Goal: Find specific page/section: Find specific page/section

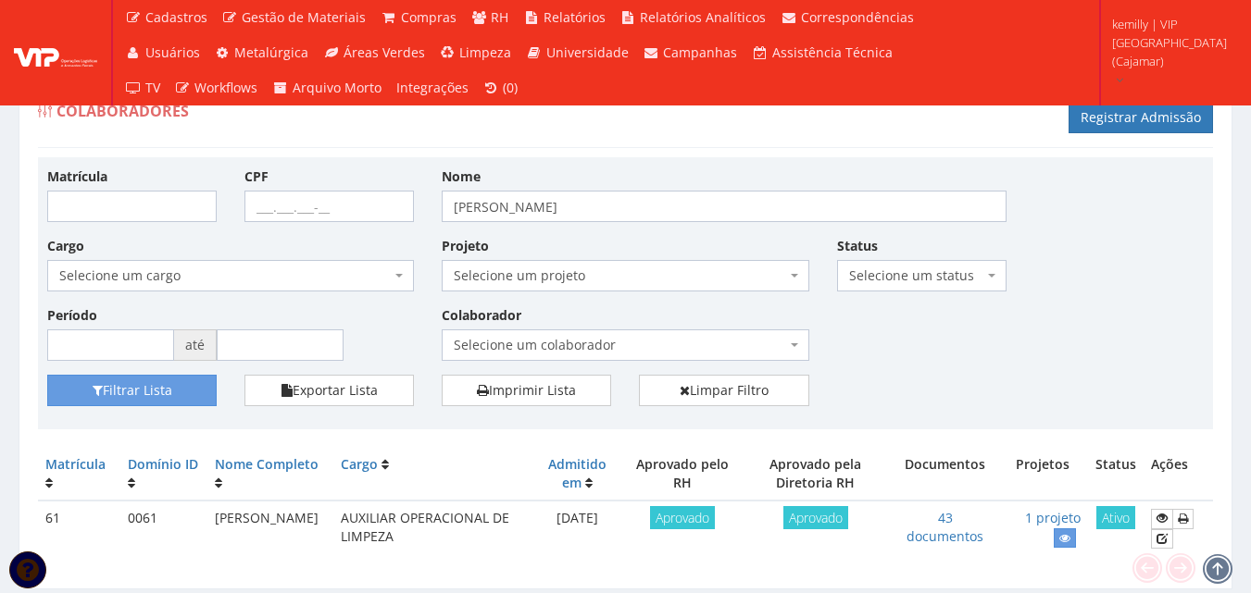
scroll to position [59, 0]
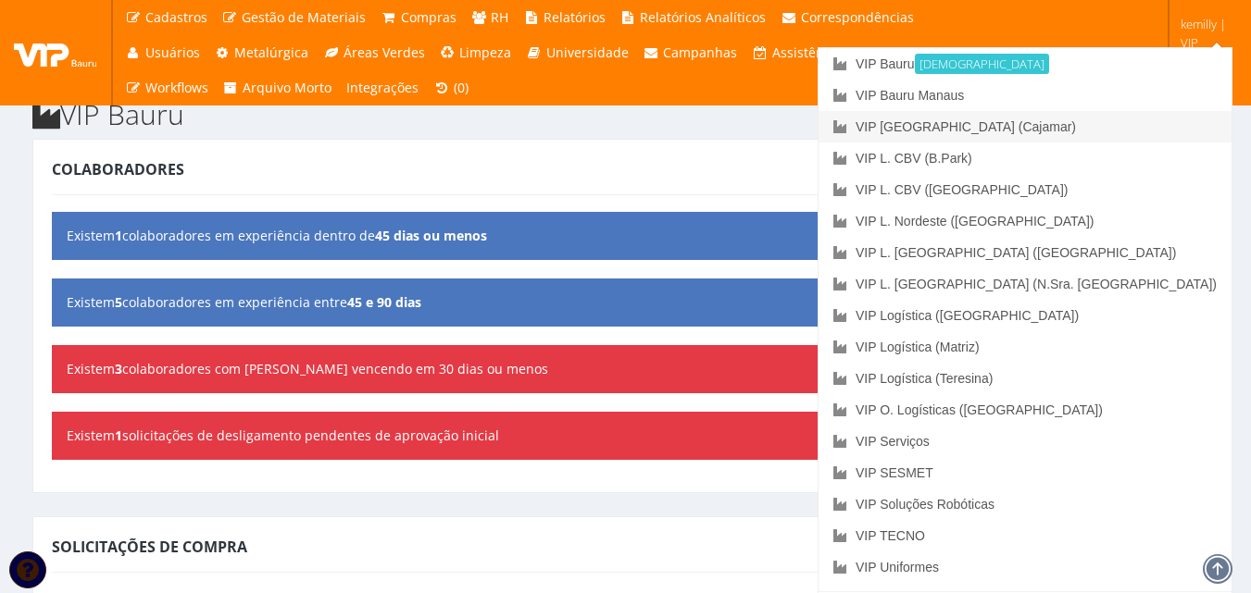
click at [1141, 118] on link "VIP [GEOGRAPHIC_DATA] (Cajamar)" at bounding box center [1024, 126] width 413 height 31
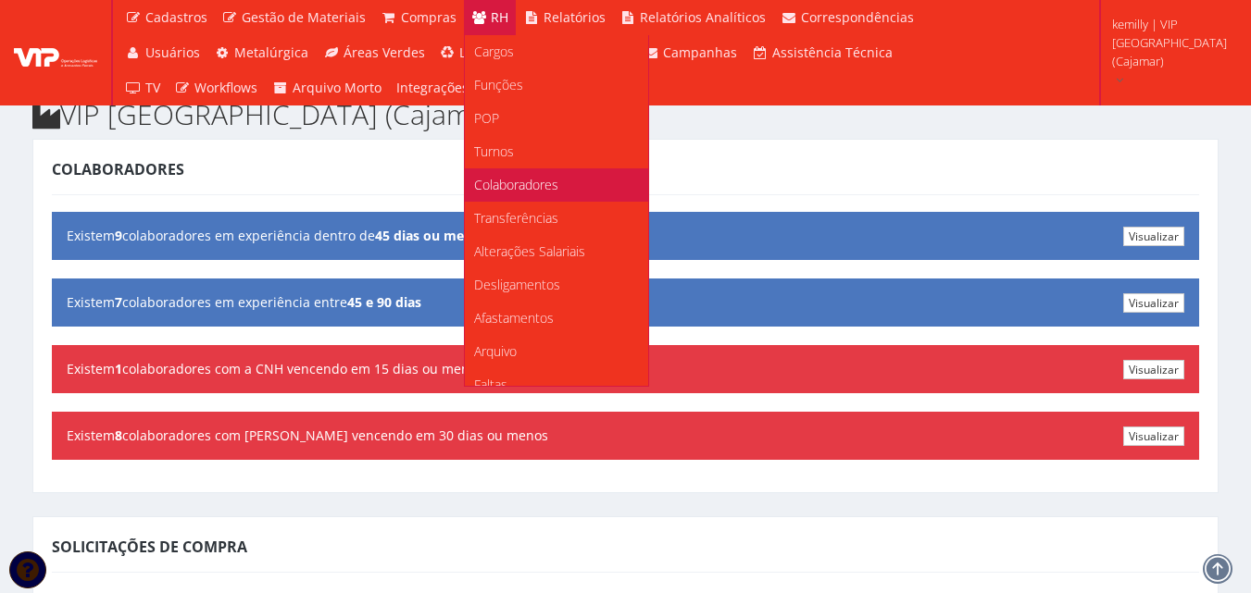
click at [493, 177] on span "Colaboradores" at bounding box center [516, 185] width 84 height 18
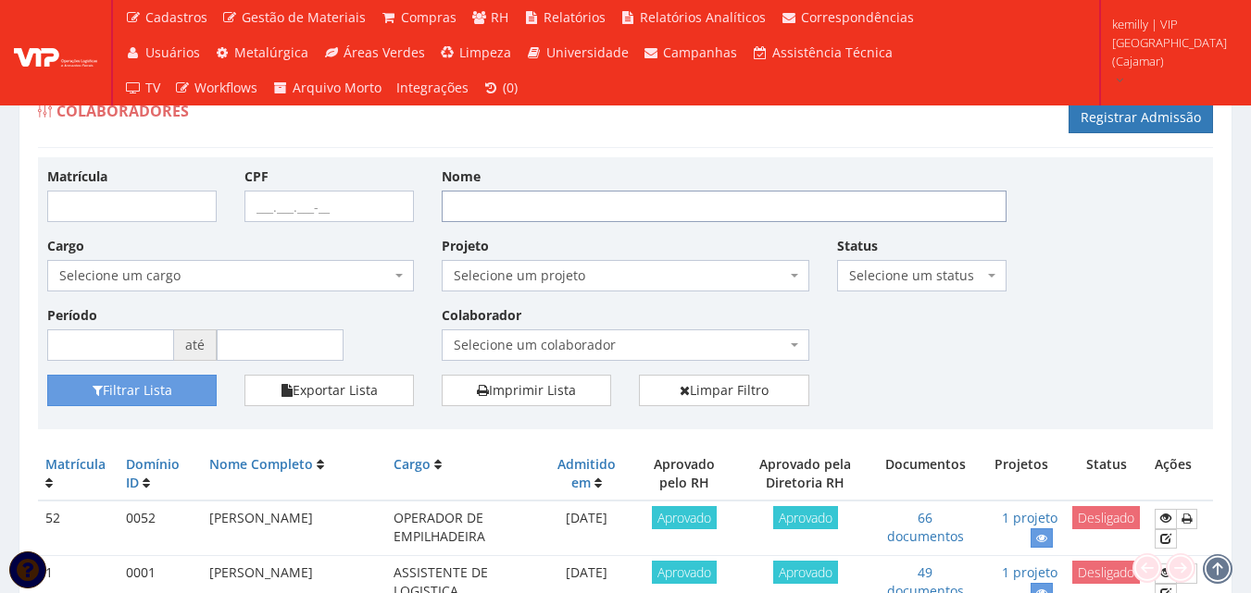
click at [505, 211] on input "Nome" at bounding box center [724, 206] width 565 height 31
type input "diego"
click at [47, 375] on button "Filtrar Lista" at bounding box center [131, 390] width 169 height 31
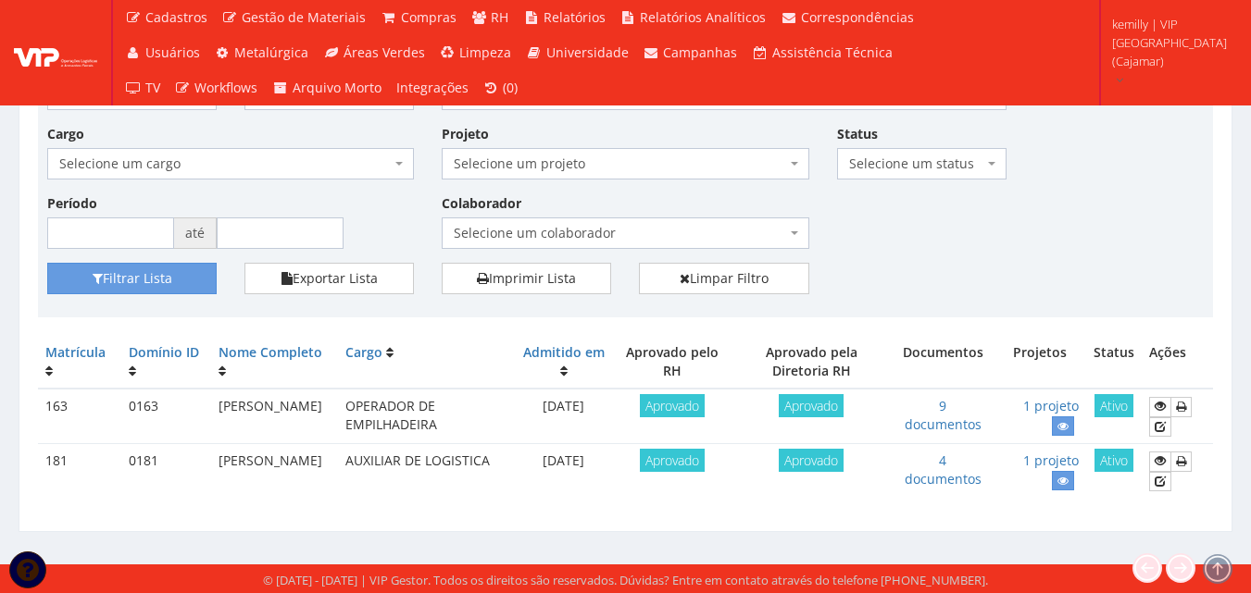
scroll to position [114, 0]
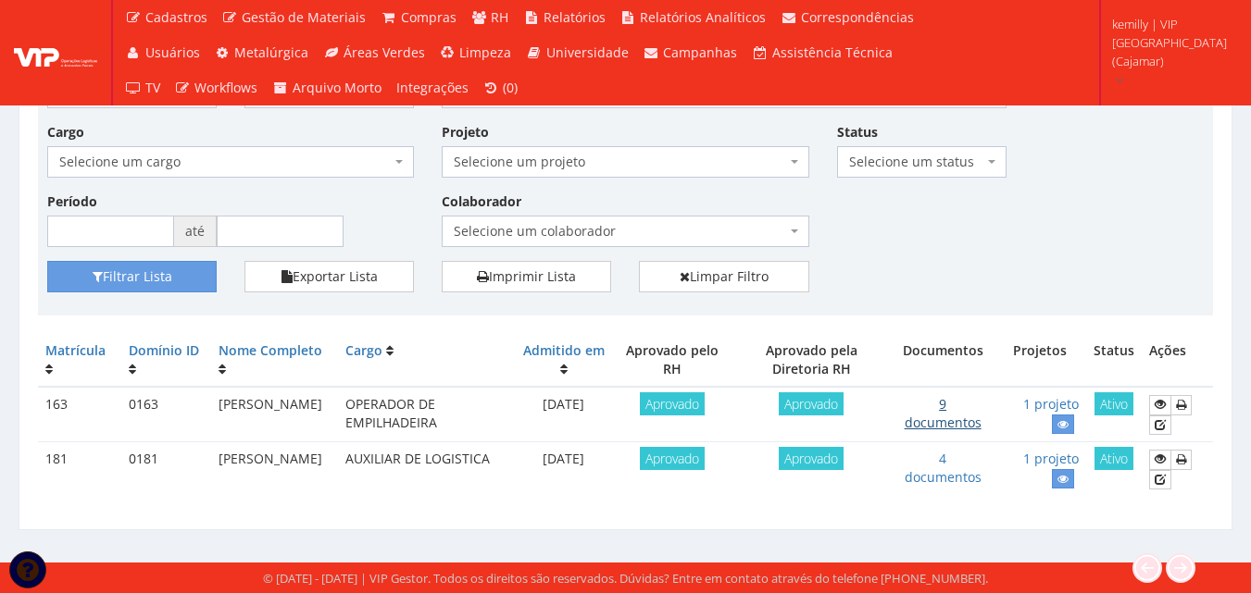
click at [947, 418] on link "9 documentos" at bounding box center [942, 413] width 77 height 36
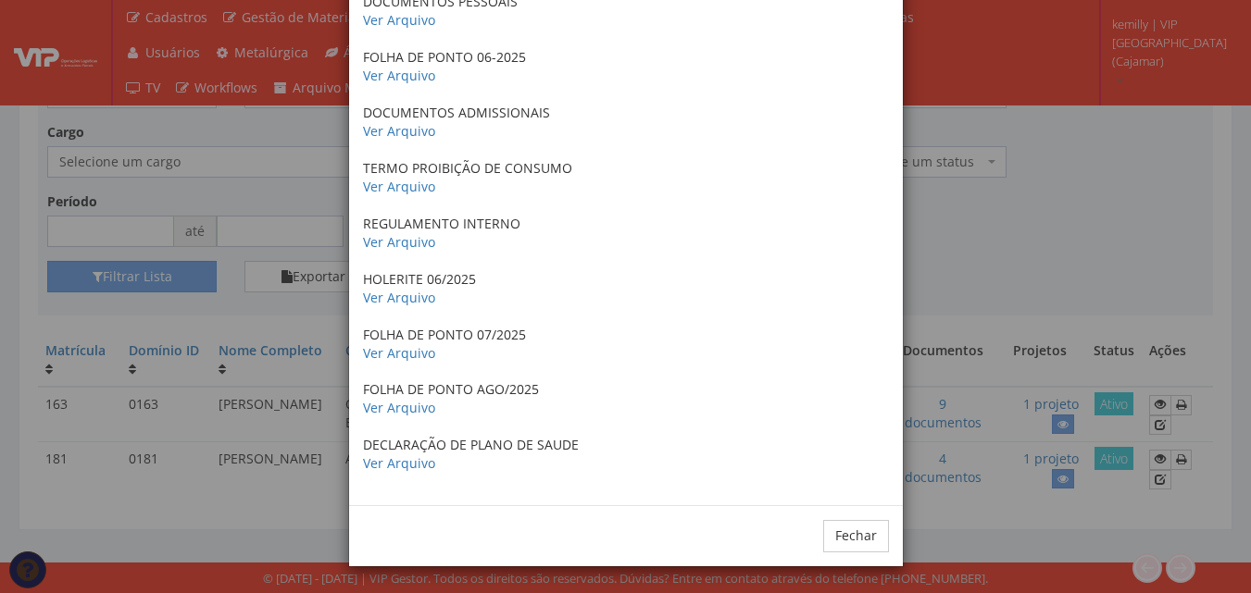
scroll to position [151, 0]
click at [408, 124] on link "Ver Arquivo" at bounding box center [399, 129] width 72 height 18
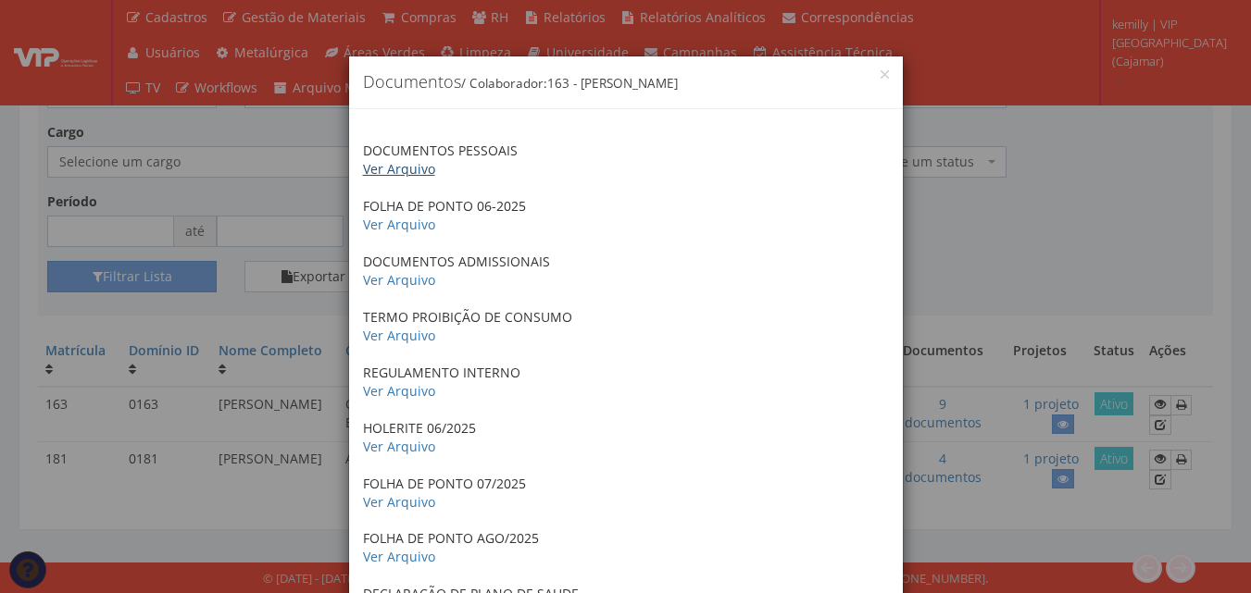
click at [400, 166] on link "Ver Arquivo" at bounding box center [399, 169] width 72 height 18
click at [984, 249] on div "× Documentos / Colaborador: 163 - DIEGO VAZ DA SILVA DOCUMENTOS PESSOAIS Ver Ar…" at bounding box center [625, 296] width 1251 height 593
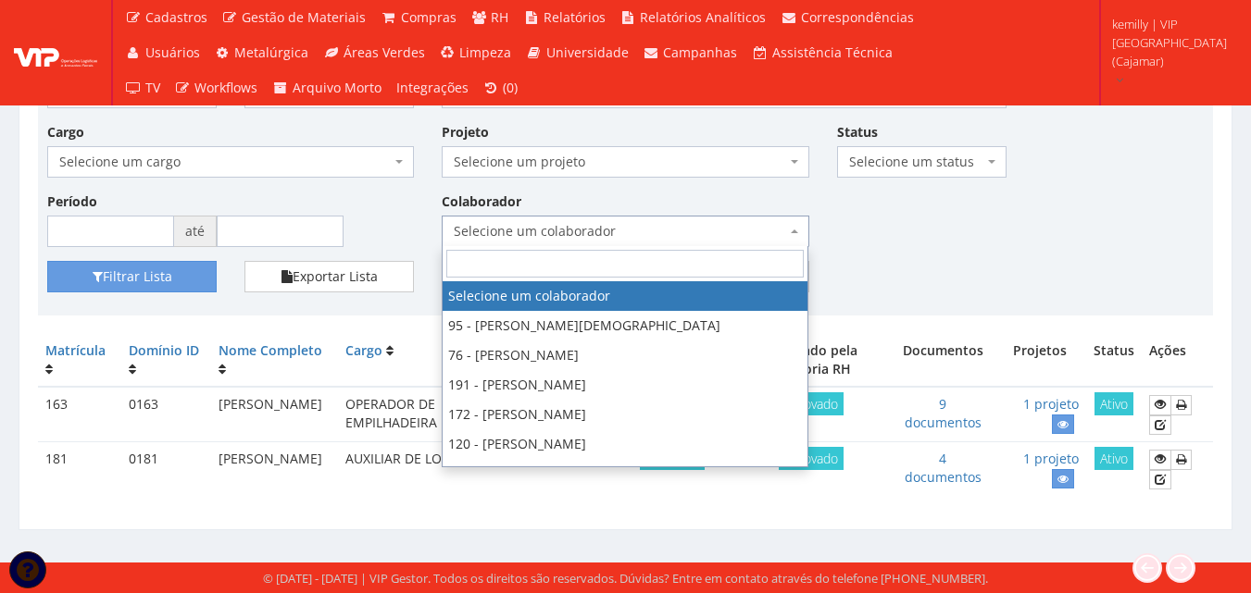
click at [692, 231] on span "Selecione um colaborador" at bounding box center [619, 231] width 331 height 19
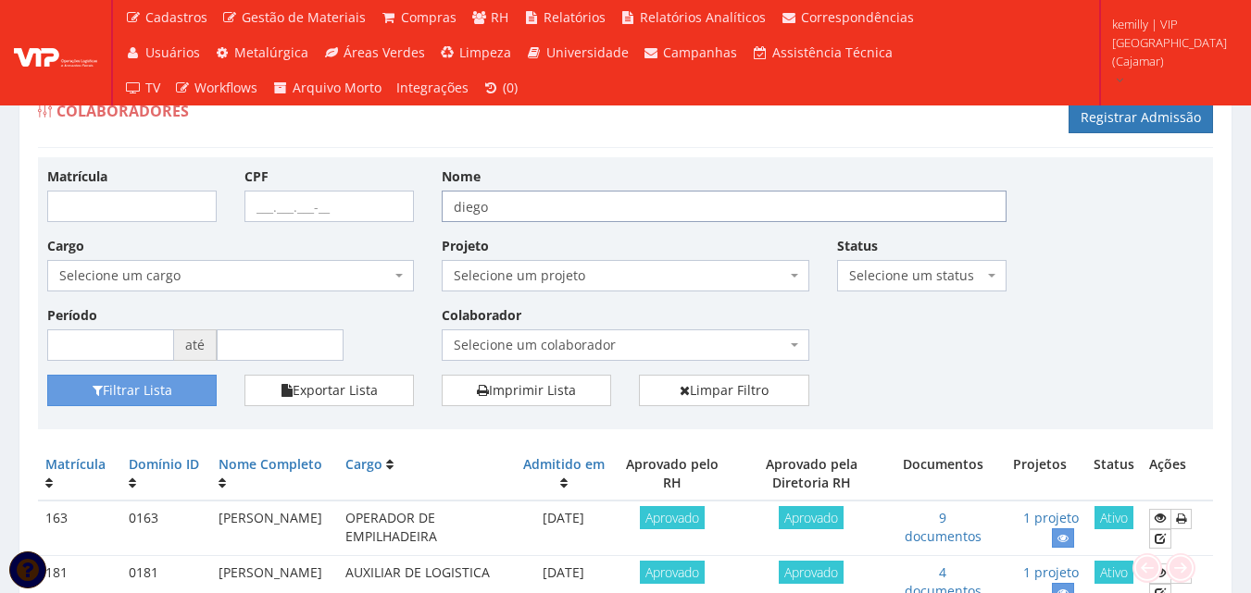
drag, startPoint x: 514, startPoint y: 212, endPoint x: 400, endPoint y: 212, distance: 113.9
click at [400, 212] on div "Matrícula CPF Nome diego Cargo Selecione um cargo G1046 D0029 - 4110-05 - AGENT…" at bounding box center [625, 271] width 1184 height 208
type input "[PERSON_NAME]"
click at [47, 375] on button "Filtrar Lista" at bounding box center [131, 390] width 169 height 31
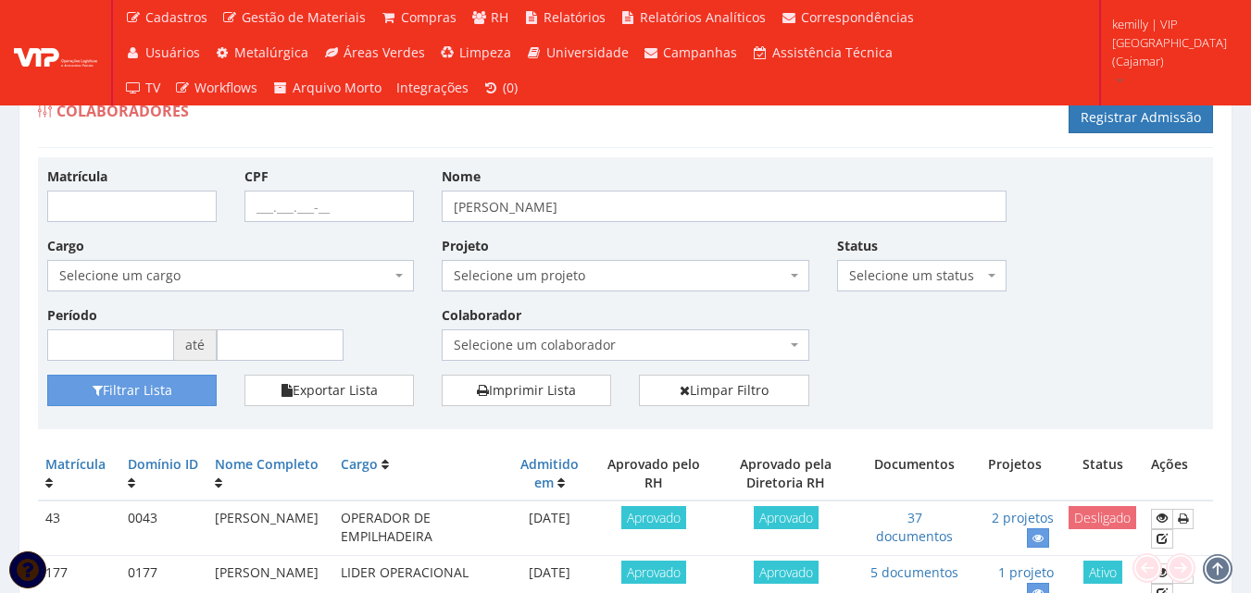
scroll to position [93, 0]
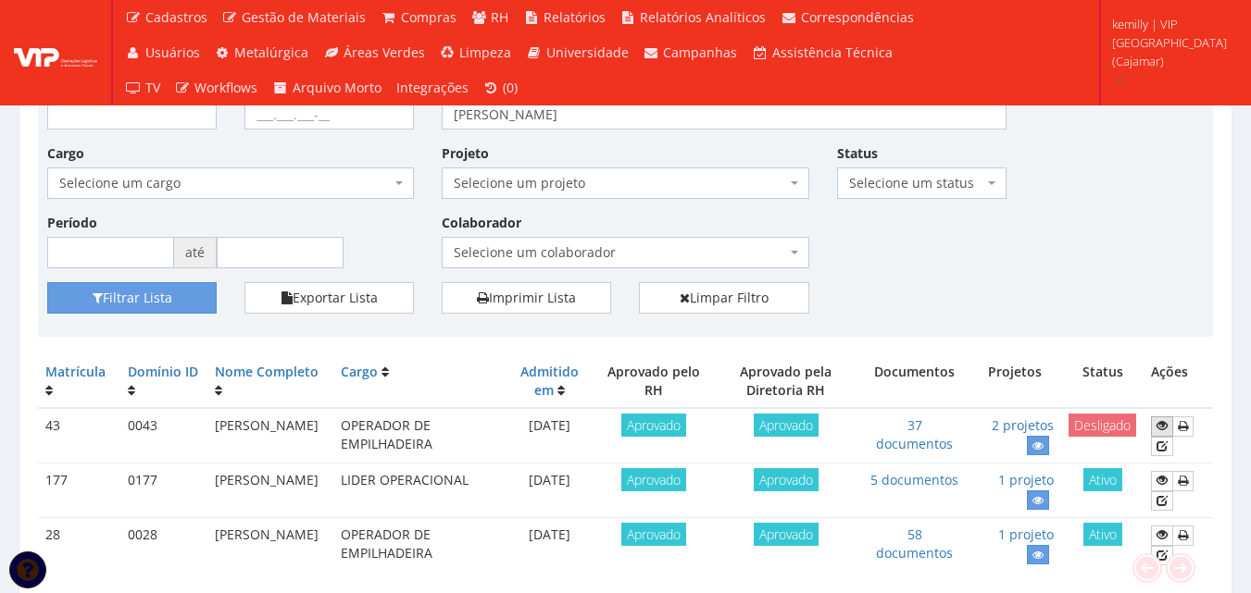
click at [1167, 426] on icon at bounding box center [1161, 425] width 11 height 13
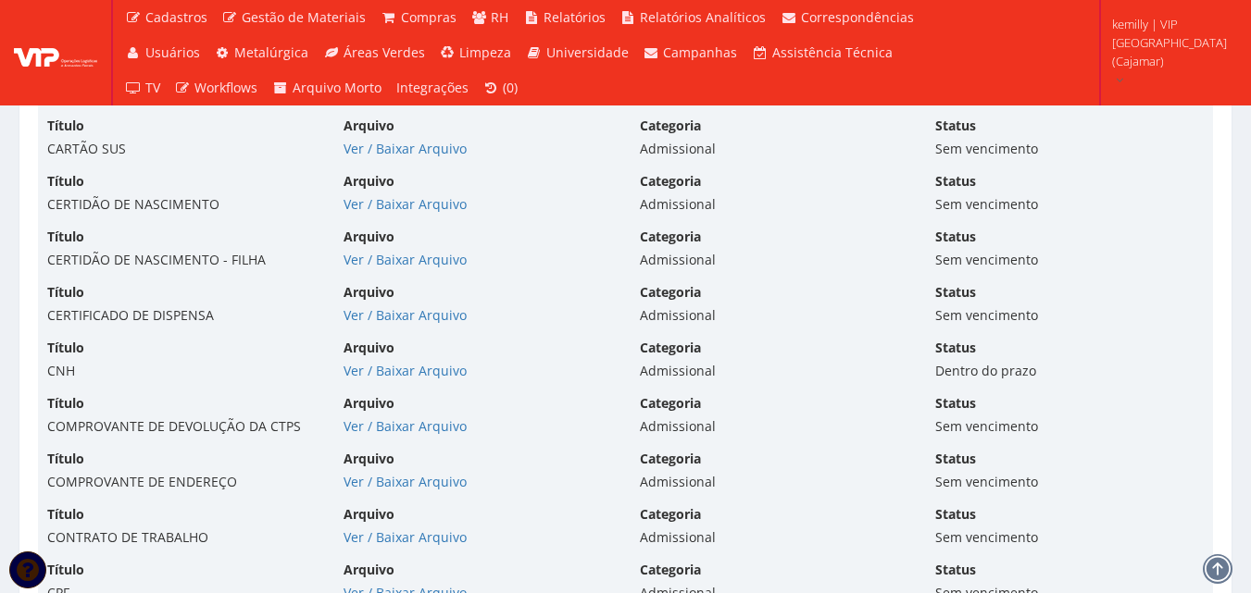
scroll to position [4166, 0]
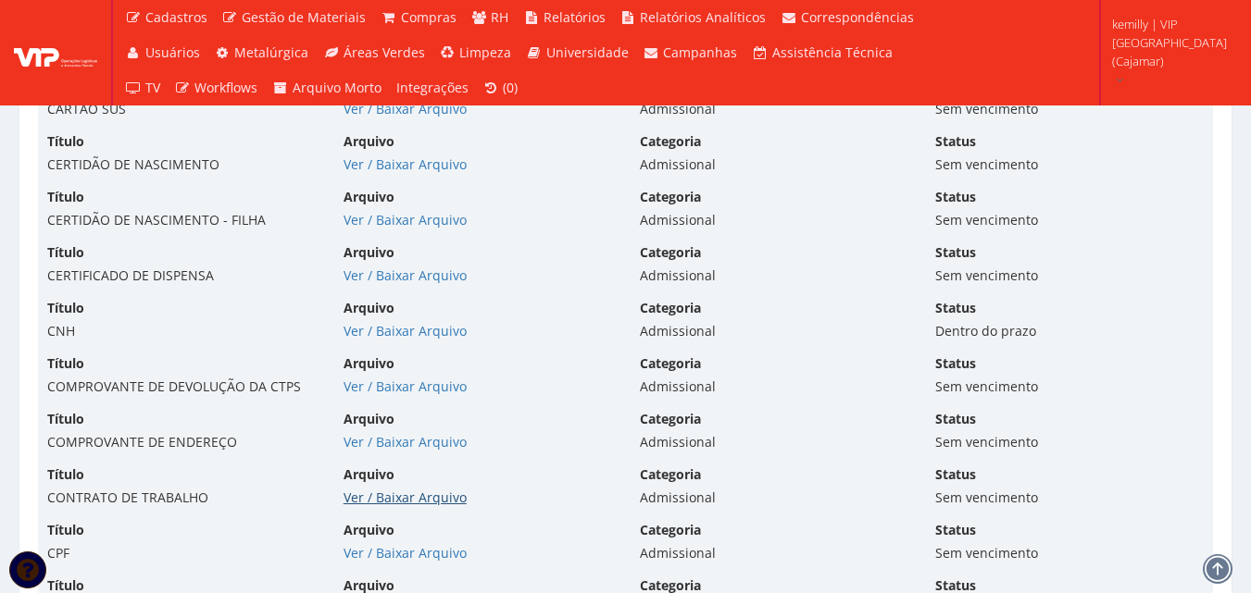
click at [373, 496] on link "Ver / Baixar Arquivo" at bounding box center [404, 498] width 123 height 18
